Goal: Task Accomplishment & Management: Complete application form

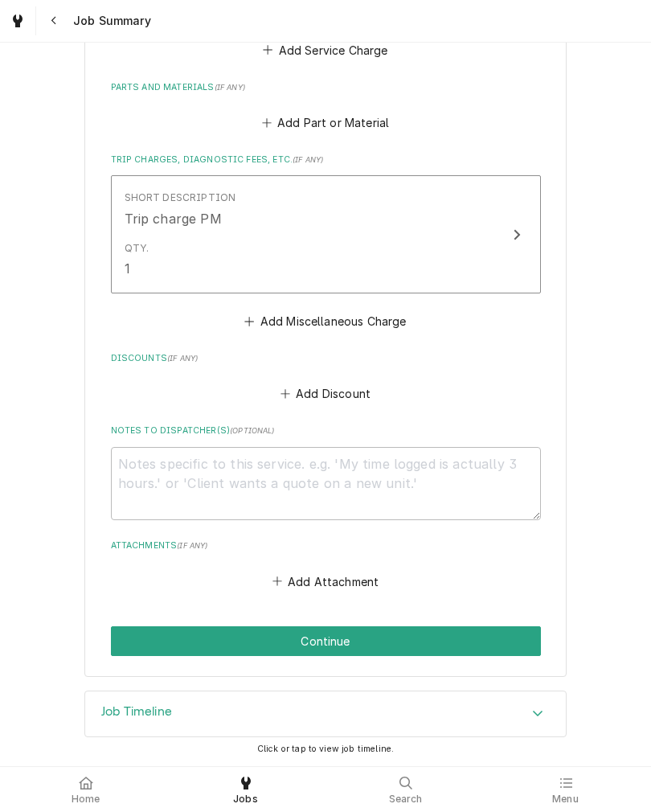
scroll to position [754, 0]
click at [130, 630] on button "Continue" at bounding box center [326, 641] width 430 height 30
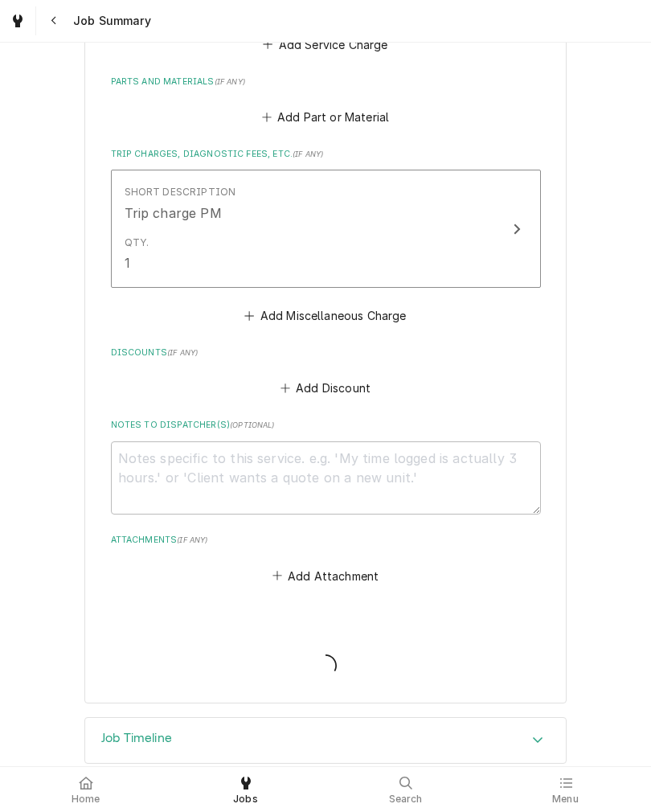
type textarea "x"
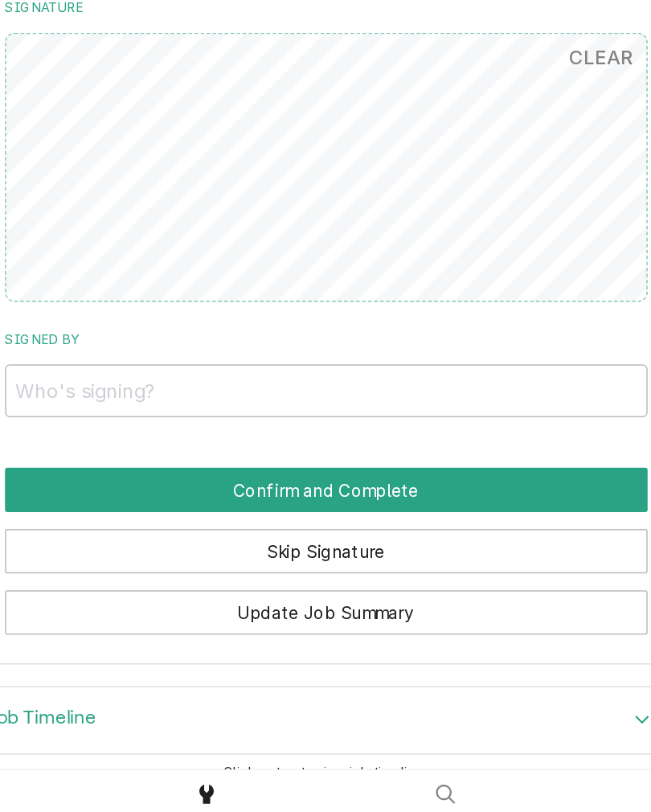
scroll to position [751, 0]
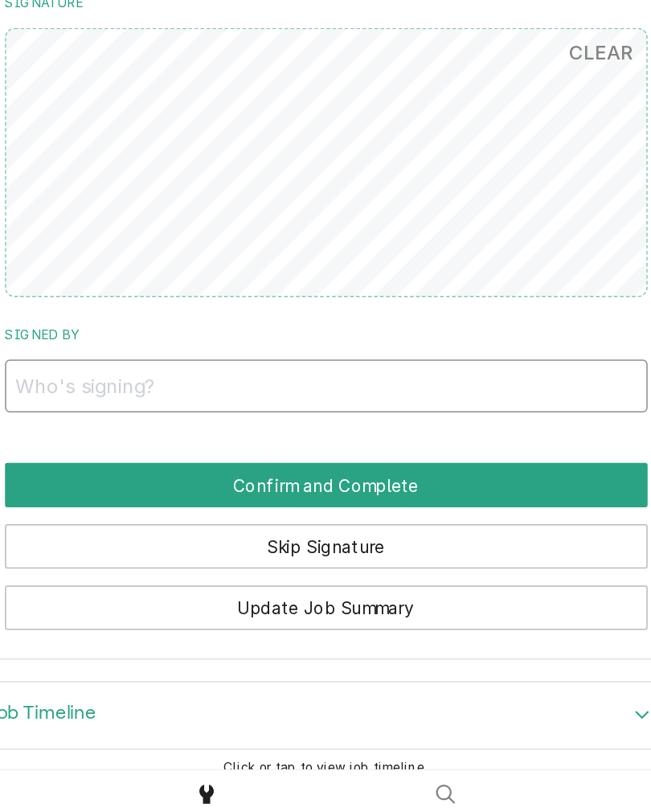
click at [111, 492] on input "Signed By" at bounding box center [326, 509] width 430 height 35
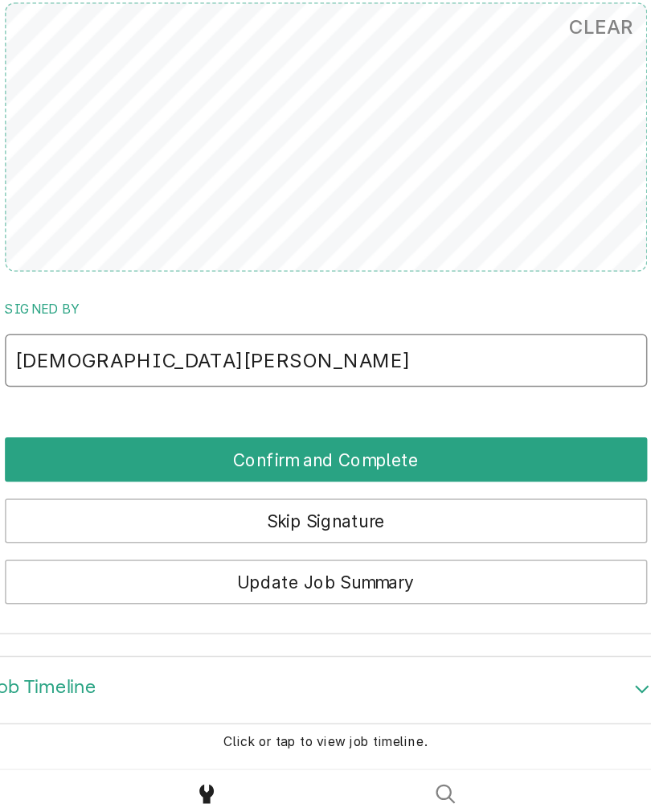
scroll to position [774, 0]
type input "[DEMOGRAPHIC_DATA][PERSON_NAME]"
click at [111, 544] on button "Confirm and Complete" at bounding box center [326, 559] width 430 height 30
